Goal: Transaction & Acquisition: Obtain resource

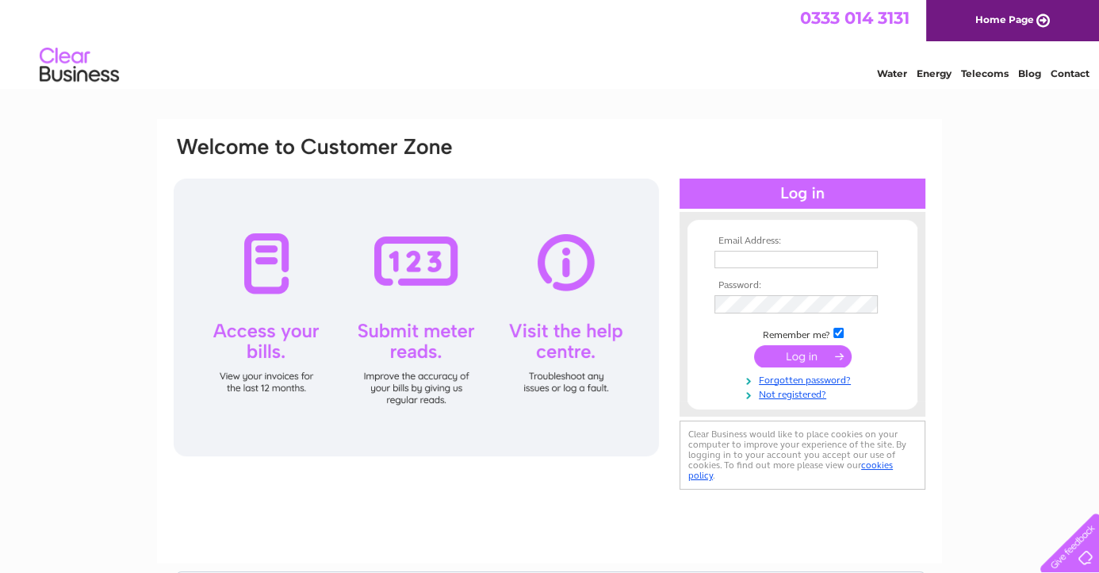
type input "accounts@mcs-scotland.co.uk"
click at [784, 352] on input "submit" at bounding box center [803, 356] width 98 height 22
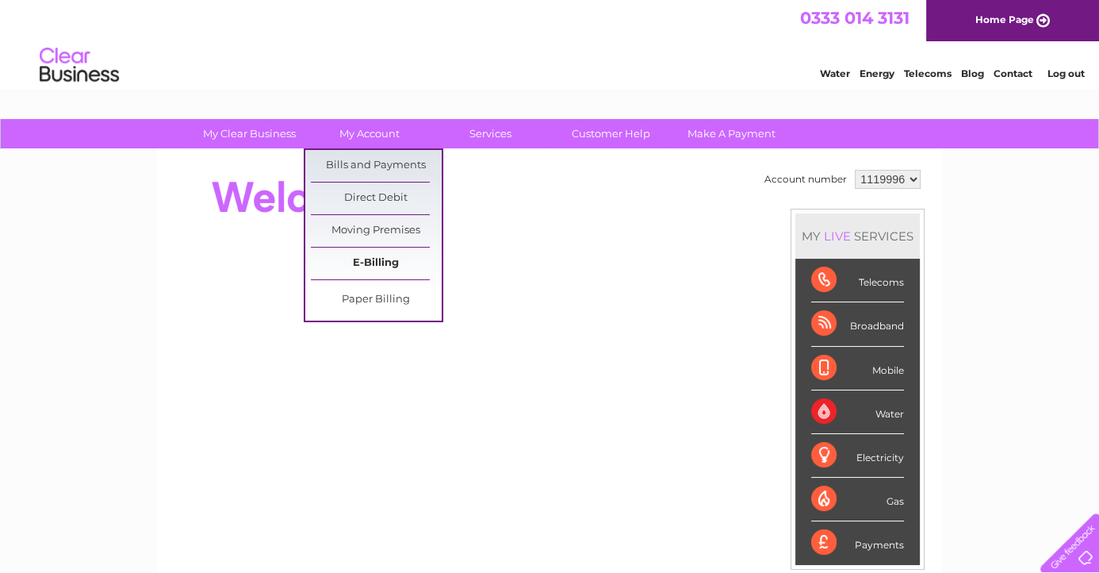
click at [382, 255] on link "E-Billing" at bounding box center [376, 263] width 131 height 32
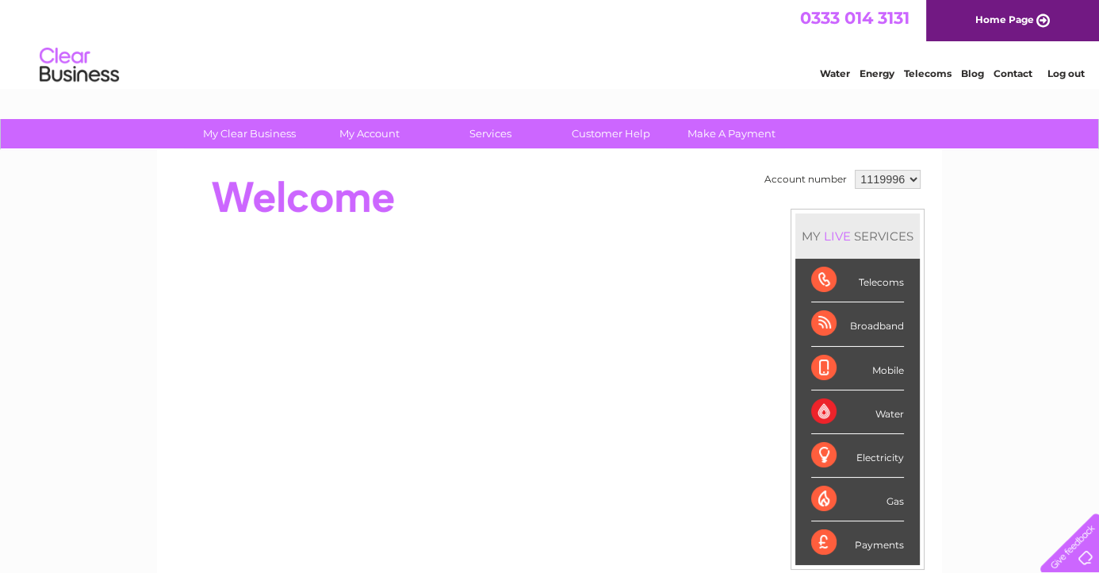
click at [875, 413] on div "Water" at bounding box center [857, 412] width 93 height 44
click at [817, 404] on div "Water" at bounding box center [857, 412] width 93 height 44
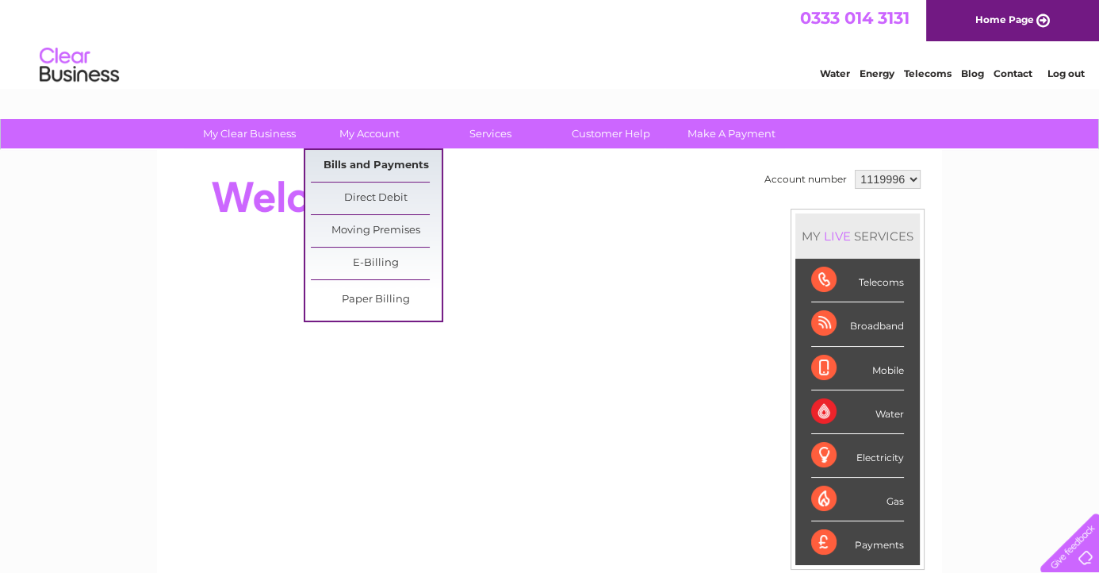
click at [369, 162] on link "Bills and Payments" at bounding box center [376, 166] width 131 height 32
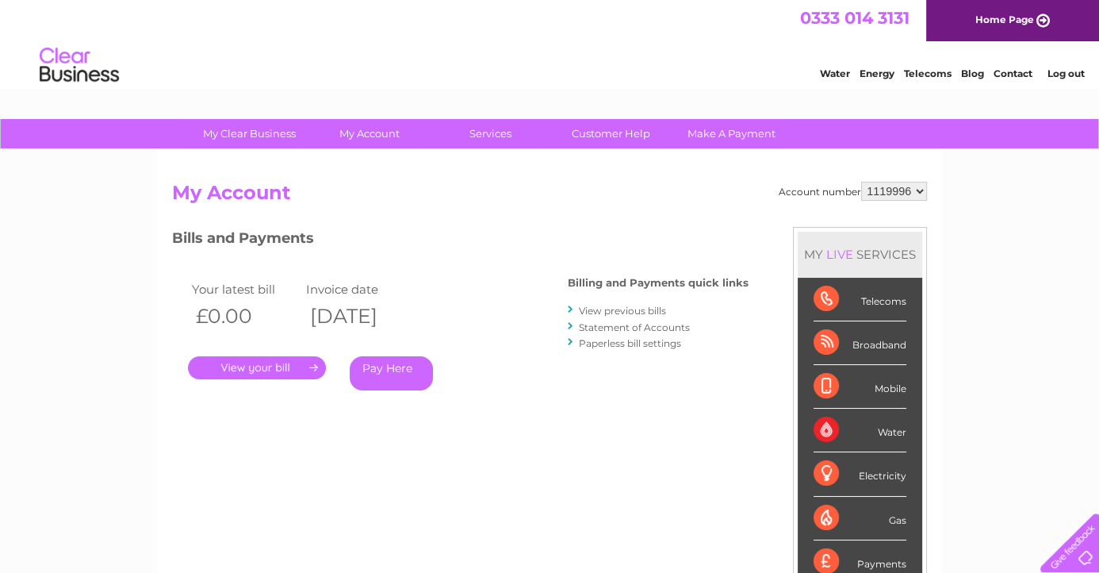
click at [611, 309] on link "View previous bills" at bounding box center [622, 311] width 87 height 12
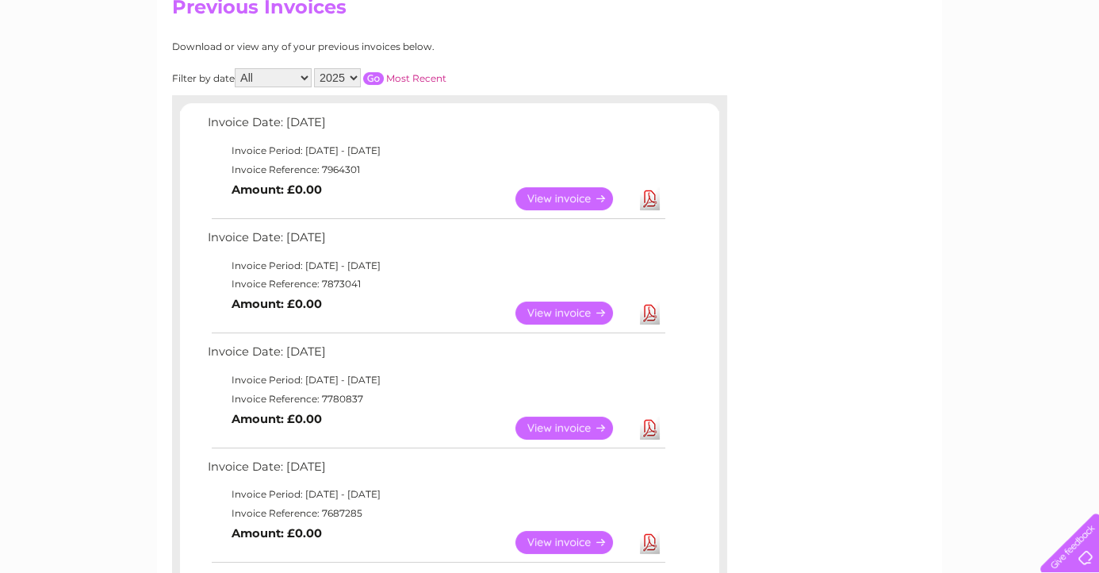
scroll to position [158, 0]
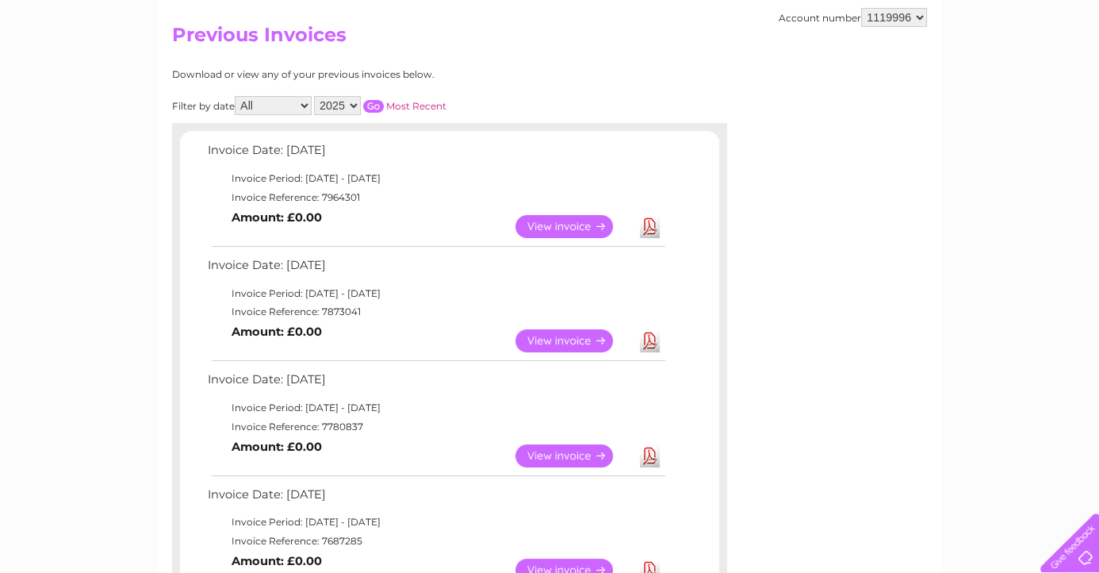
click at [301, 105] on select "All January February March April May June July August September October Novembe…" at bounding box center [273, 105] width 77 height 19
click at [354, 104] on select "2025 2024 2023 2022" at bounding box center [337, 105] width 47 height 19
select select "2024"
click at [315, 96] on select "2025 2024 2023 2022" at bounding box center [337, 105] width 47 height 19
click at [370, 101] on input "button" at bounding box center [373, 106] width 21 height 13
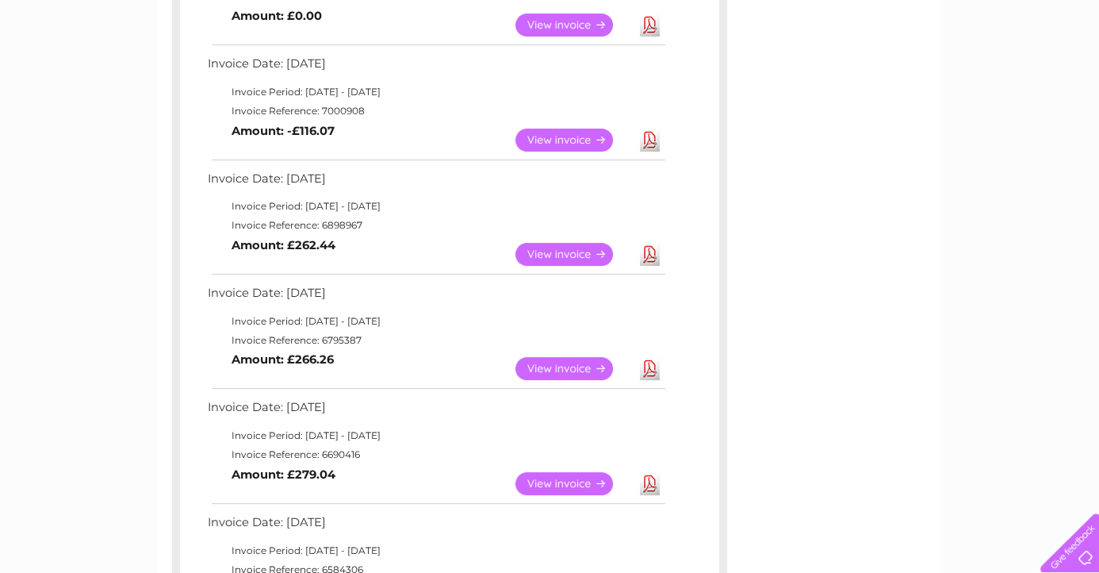
scroll to position [476, 0]
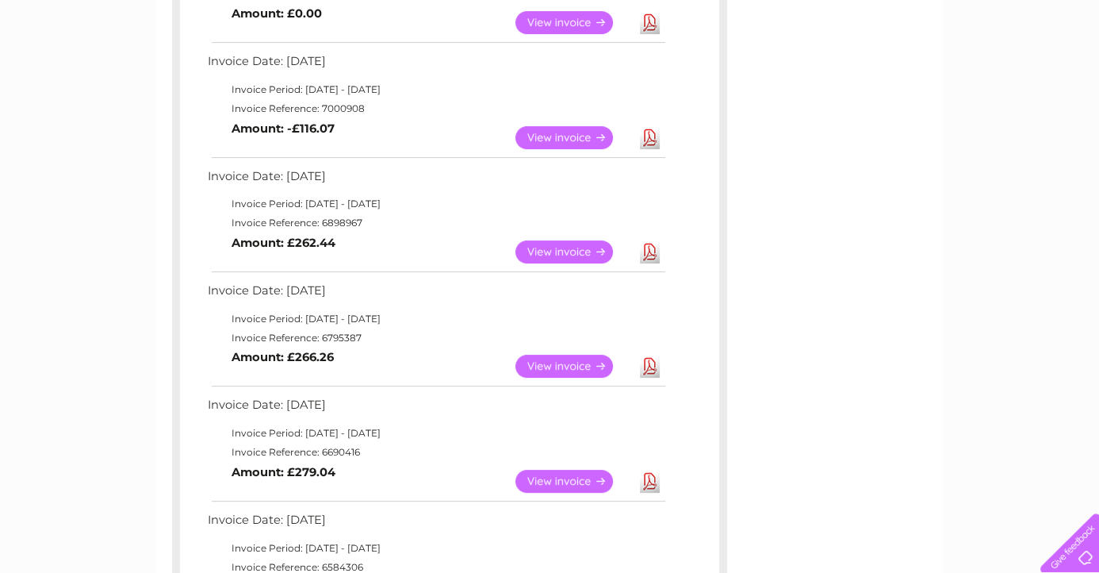
click at [546, 251] on link "View" at bounding box center [573, 251] width 117 height 23
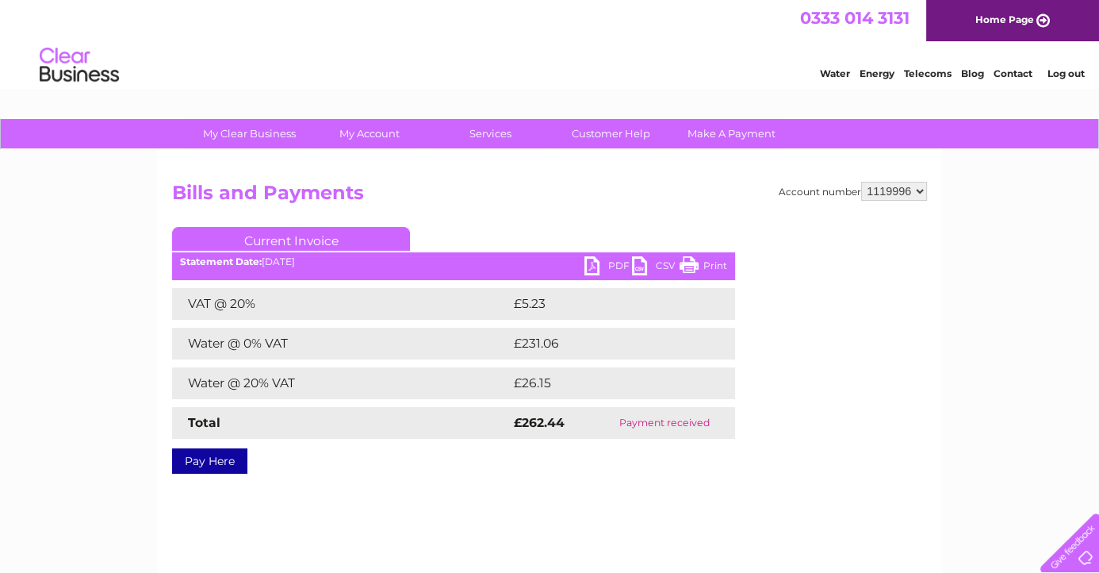
click at [597, 265] on link "PDF" at bounding box center [608, 267] width 48 height 23
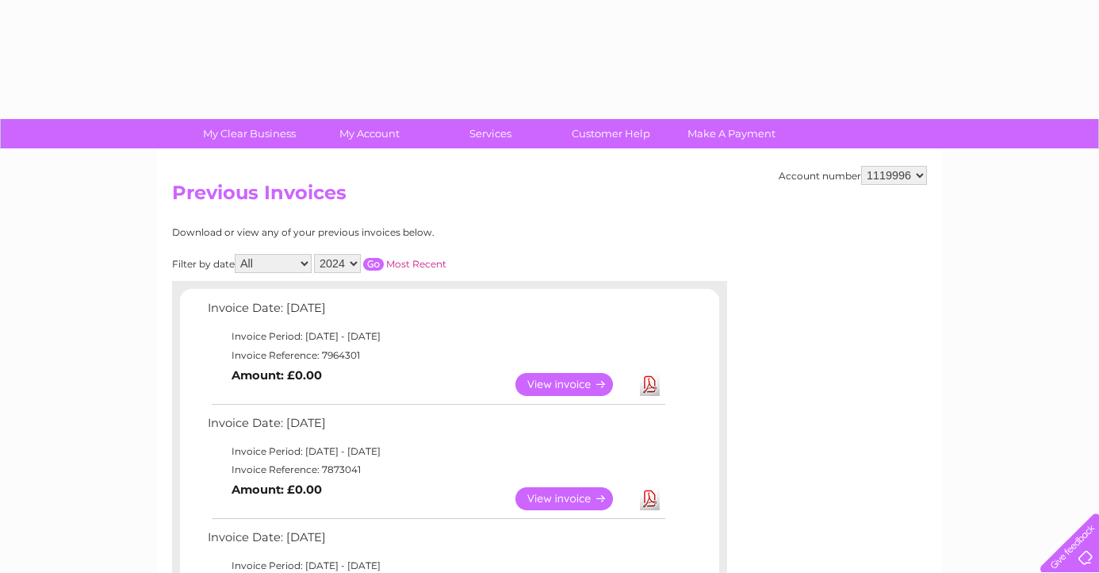
select select "2024"
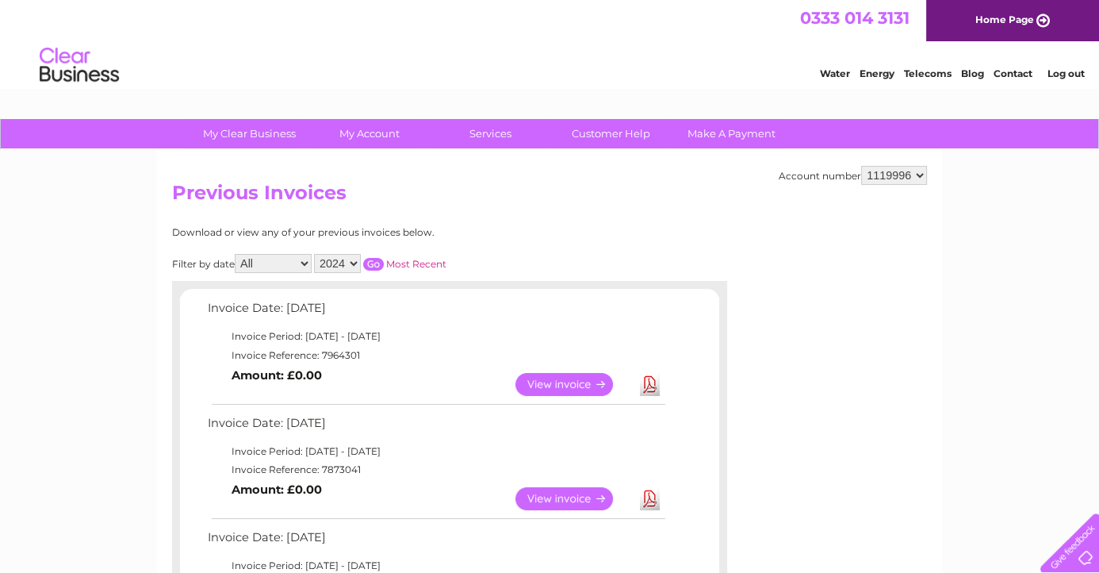
click at [373, 263] on input "button" at bounding box center [373, 264] width 21 height 13
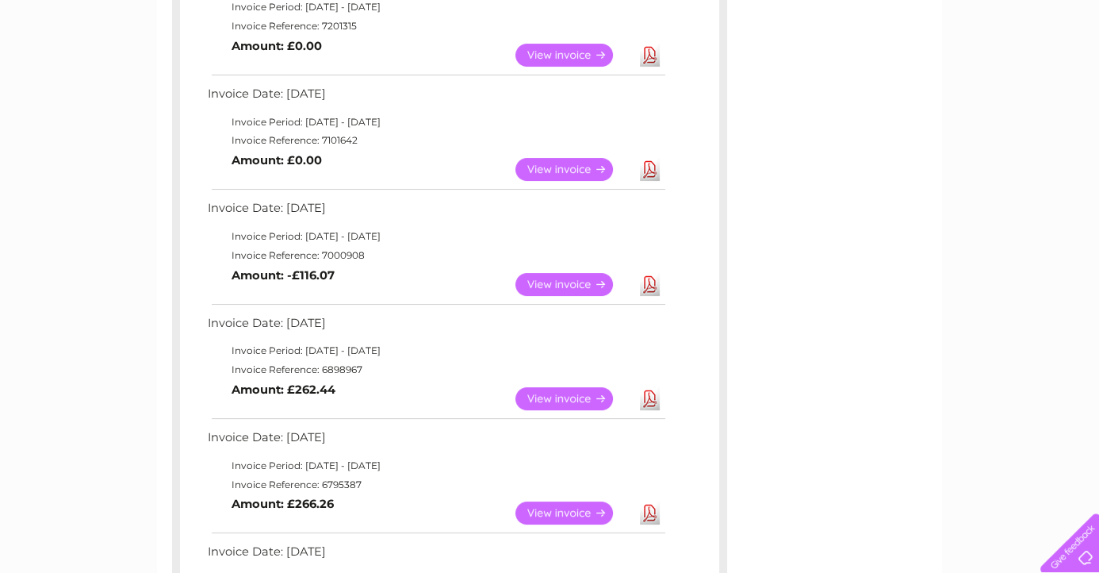
scroll to position [555, 0]
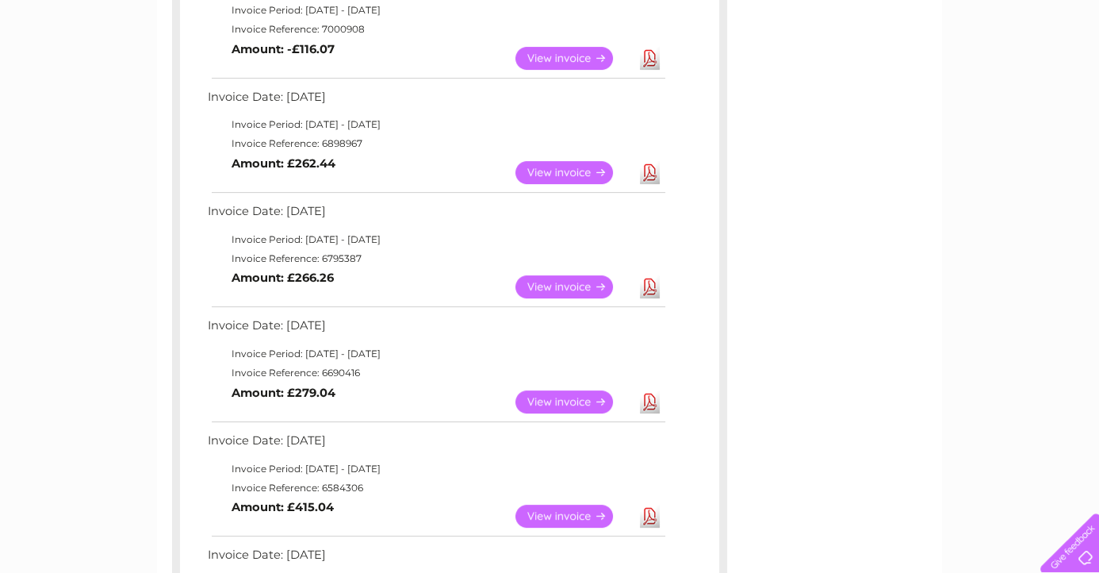
click at [557, 59] on link "View" at bounding box center [573, 58] width 117 height 23
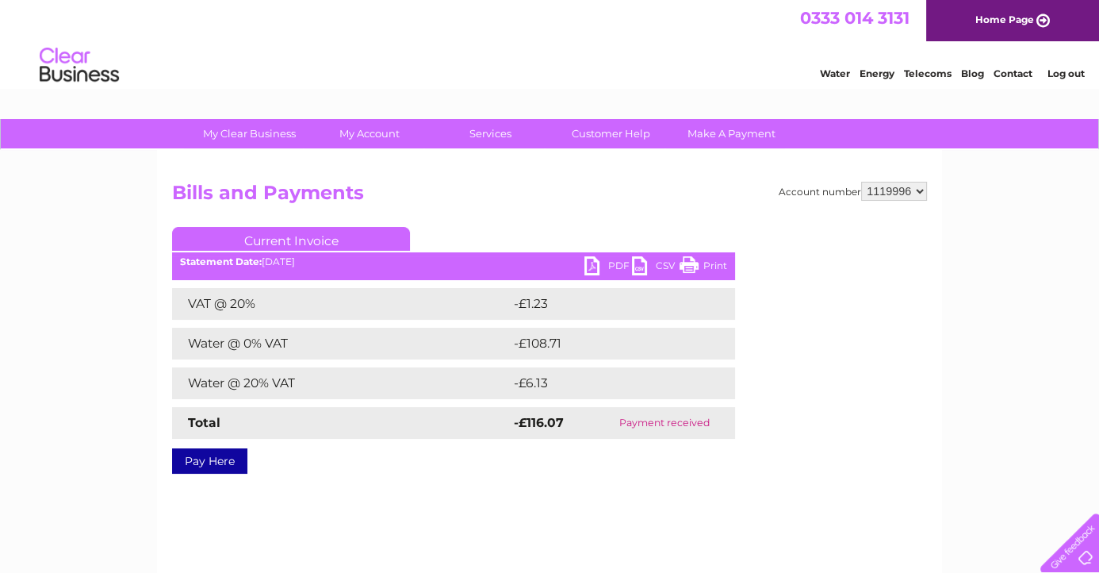
click at [588, 263] on link "PDF" at bounding box center [608, 267] width 48 height 23
click at [1014, 71] on link "Contact" at bounding box center [1013, 73] width 39 height 12
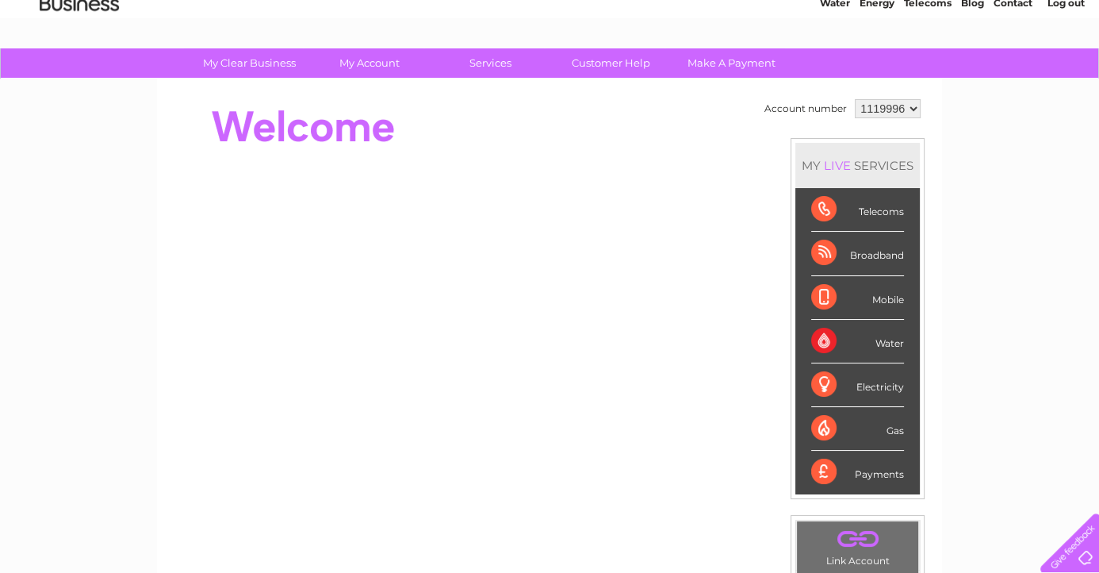
scroll to position [52, 0]
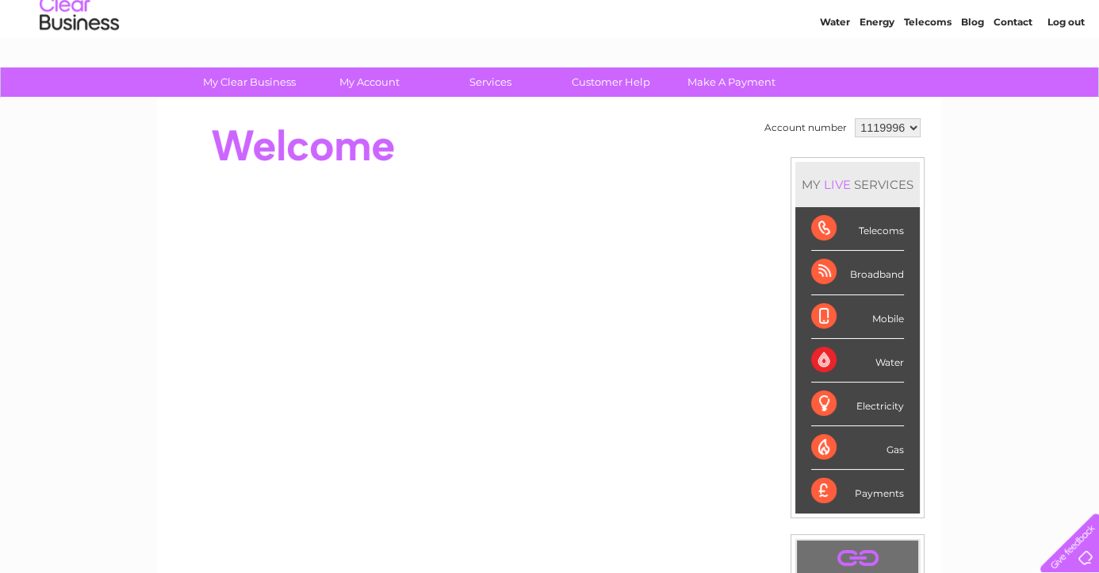
click at [909, 128] on select "1119996" at bounding box center [888, 127] width 66 height 19
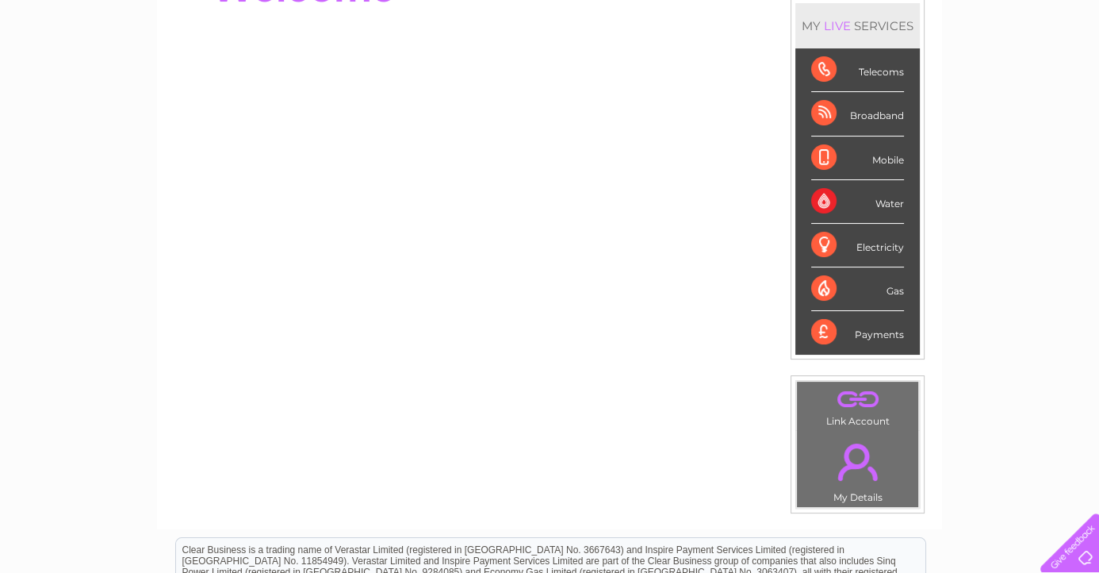
scroll to position [0, 0]
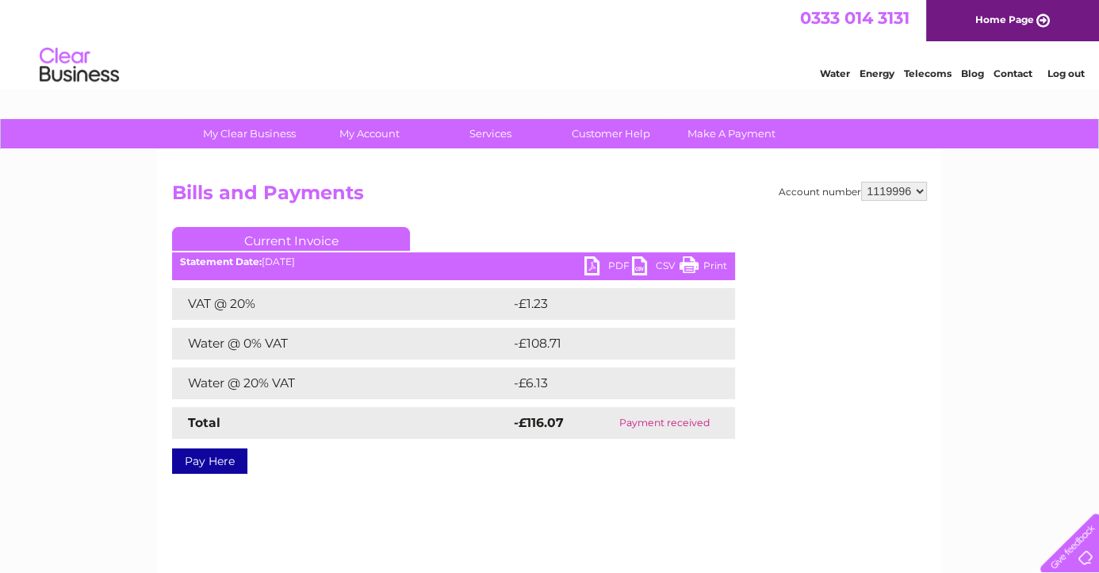
click at [593, 259] on link "PDF" at bounding box center [608, 267] width 48 height 23
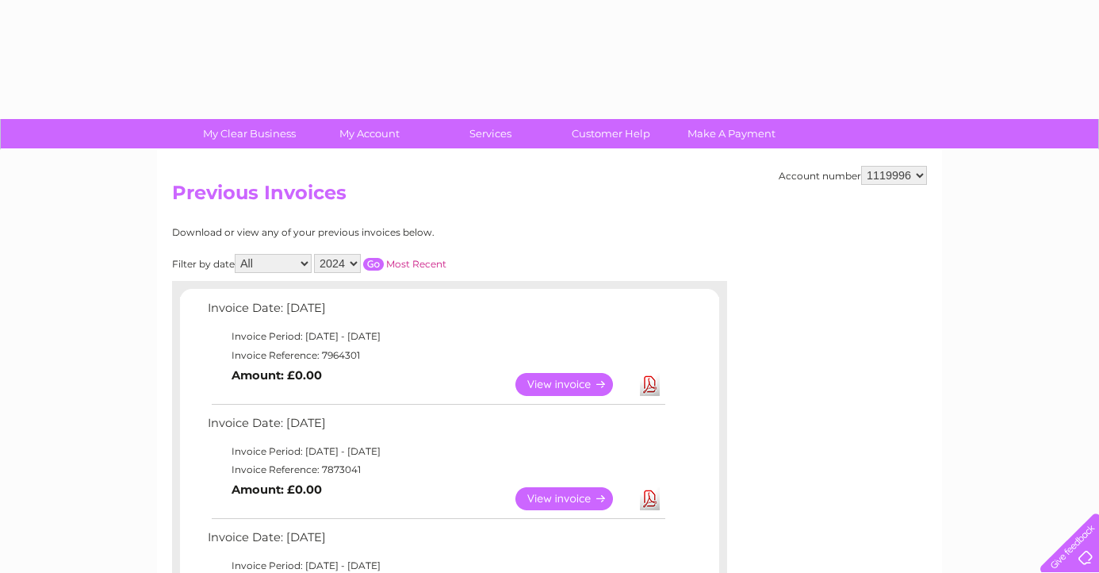
select select "2024"
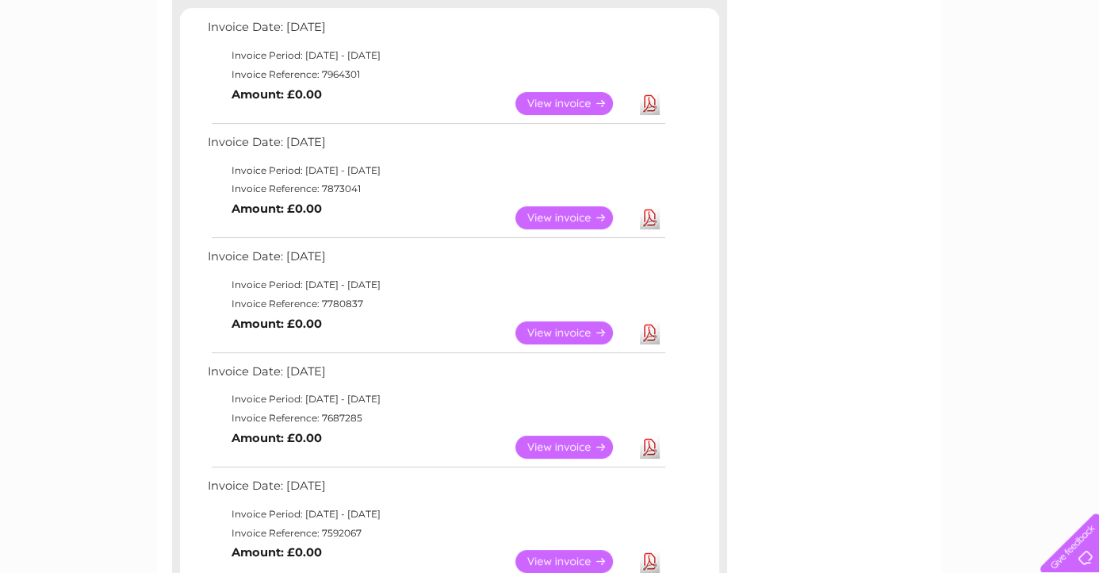
scroll to position [158, 0]
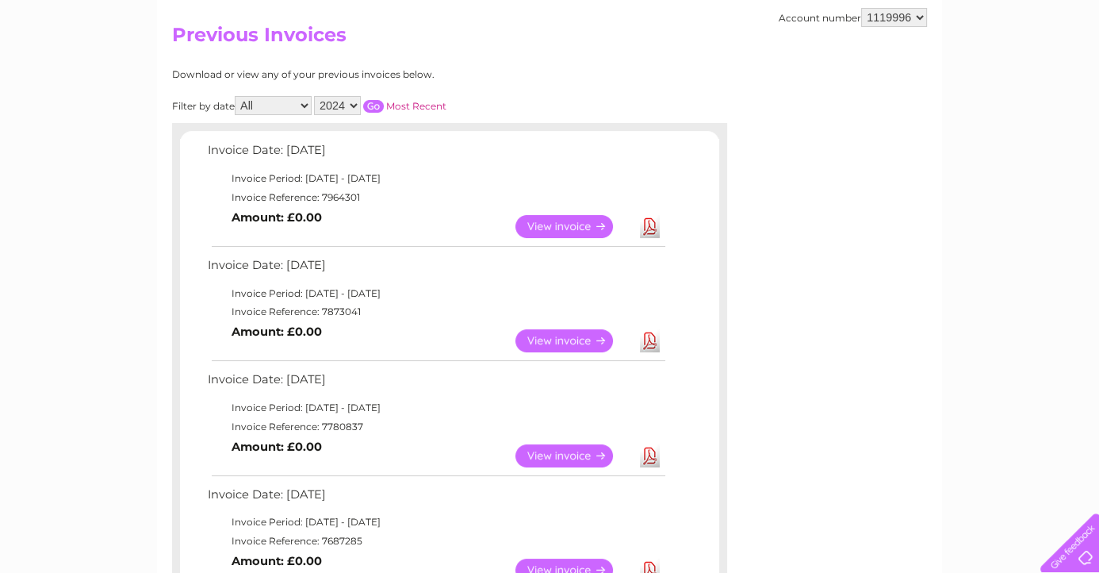
click at [370, 106] on input "button" at bounding box center [373, 106] width 21 height 13
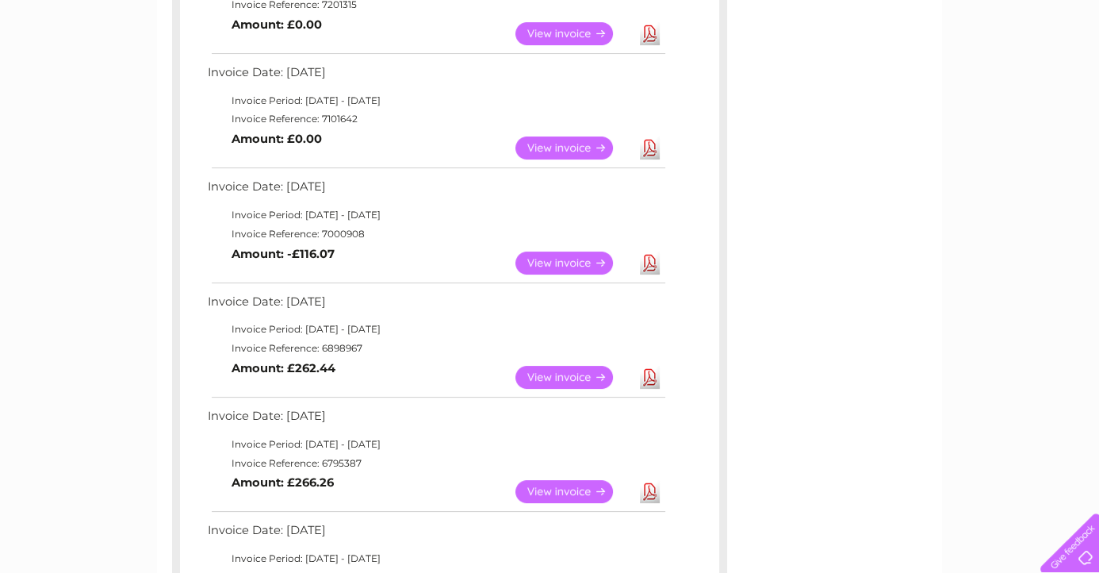
scroll to position [396, 0]
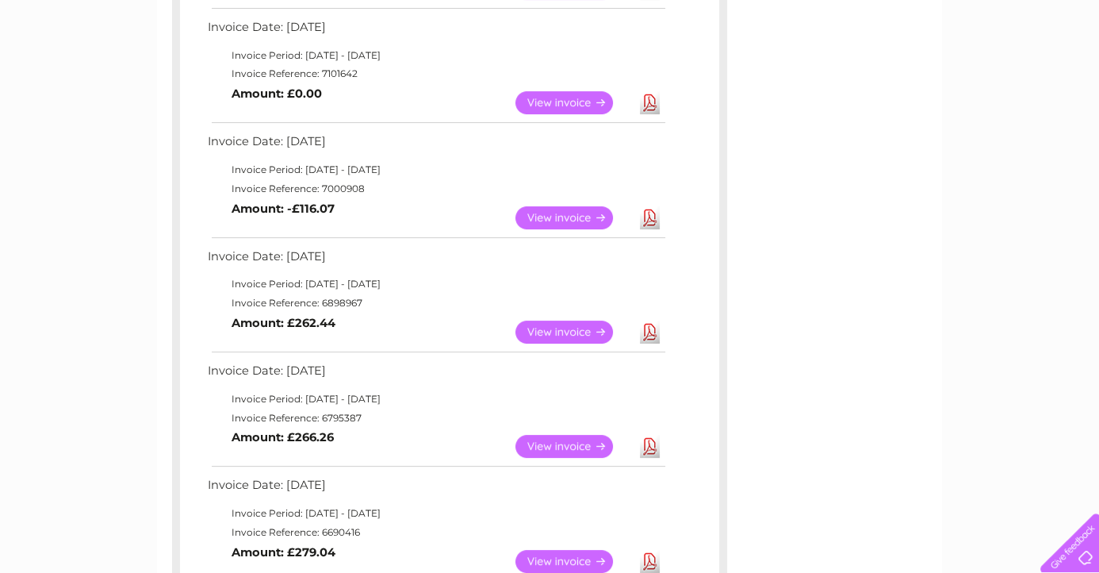
click at [539, 220] on link "View" at bounding box center [573, 217] width 117 height 23
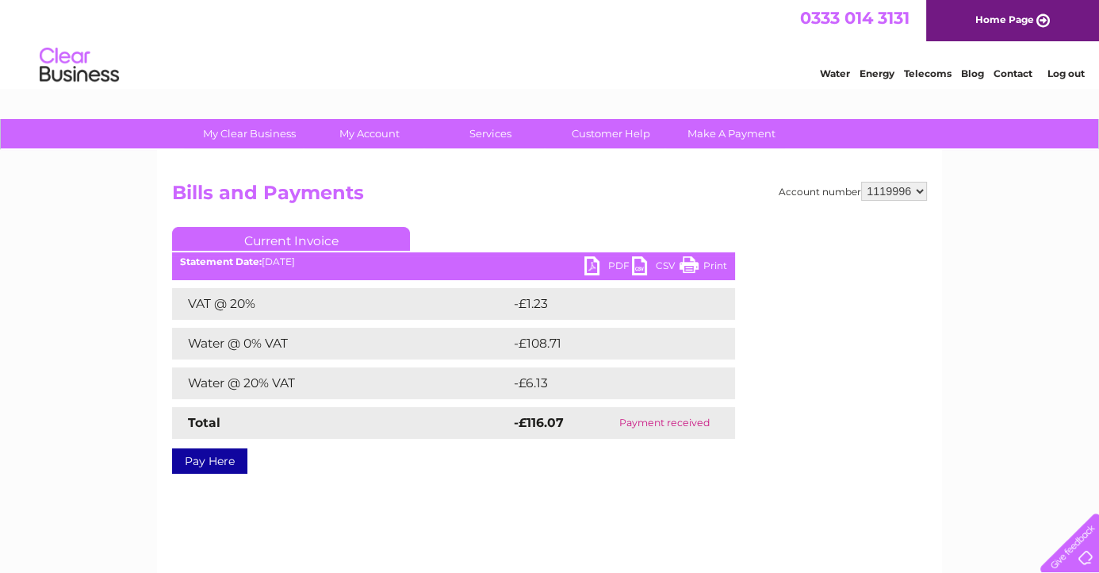
click at [592, 265] on link "PDF" at bounding box center [608, 267] width 48 height 23
